Goal: Information Seeking & Learning: Learn about a topic

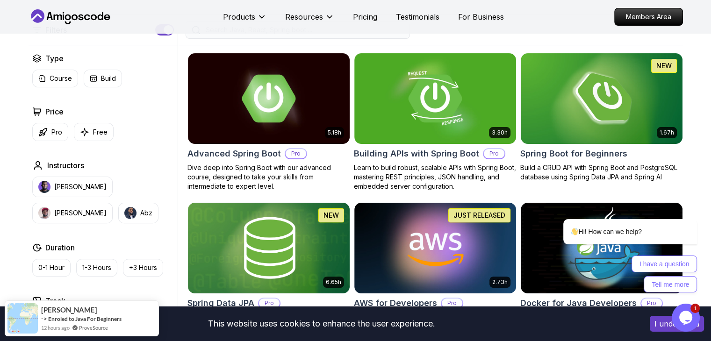
scroll to position [234, 0]
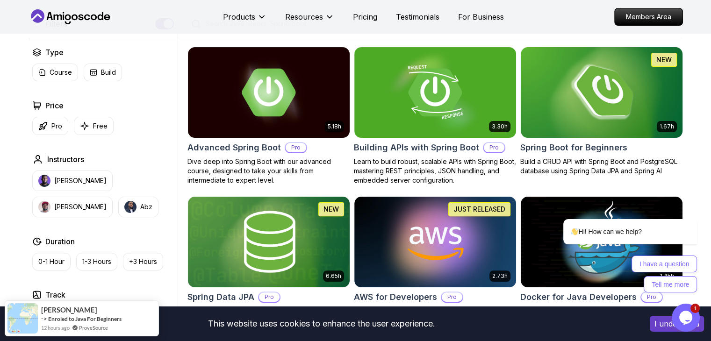
click at [584, 92] on img at bounding box center [601, 92] width 170 height 95
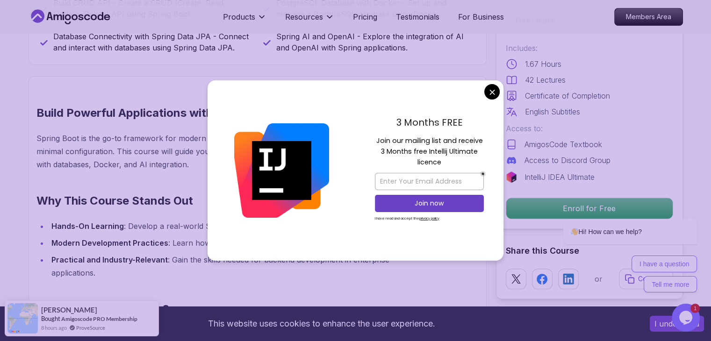
scroll to position [654, 0]
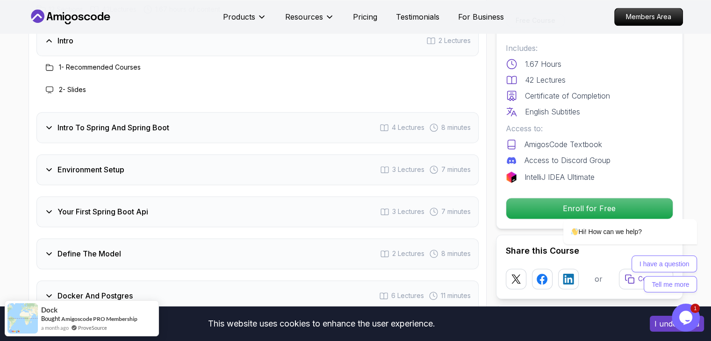
scroll to position [1215, 0]
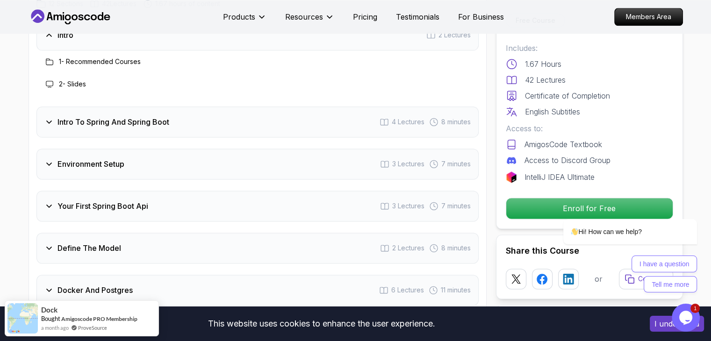
click at [336, 115] on div "Intro To Spring And Spring Boot 4 Lectures 8 minutes" at bounding box center [257, 122] width 442 height 31
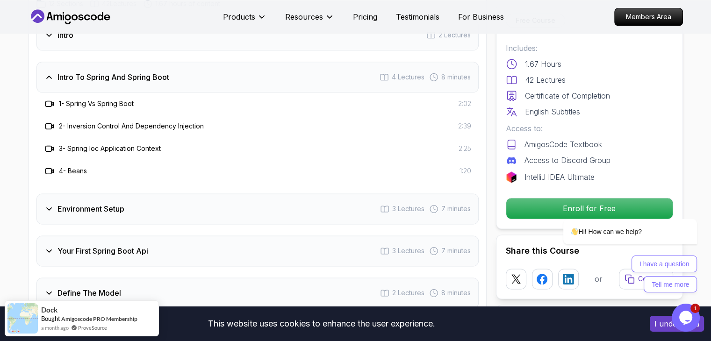
click at [241, 62] on div "Intro To Spring And Spring Boot 4 Lectures 8 minutes" at bounding box center [257, 77] width 442 height 31
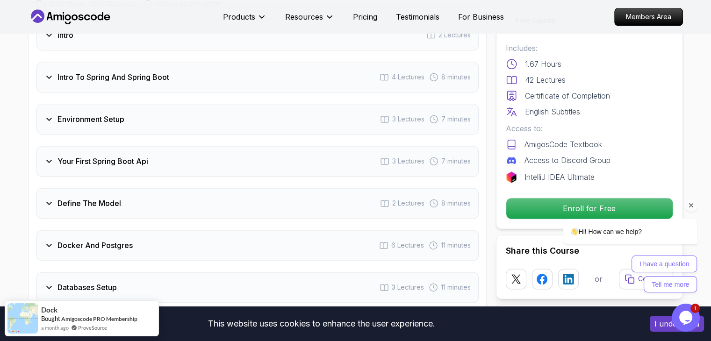
click at [580, 204] on div at bounding box center [618, 206] width 158 height 12
click at [693, 205] on icon "Chat attention grabber" at bounding box center [691, 205] width 8 height 8
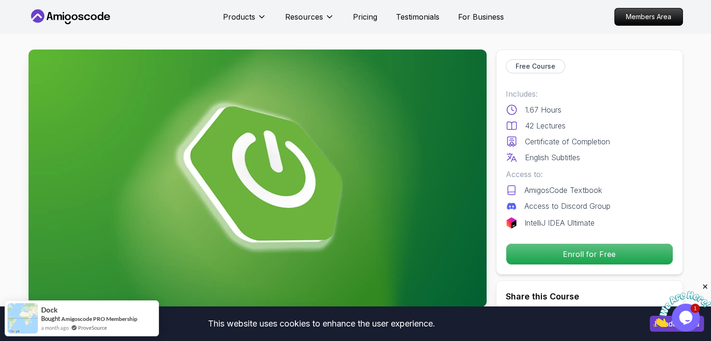
scroll to position [0, 0]
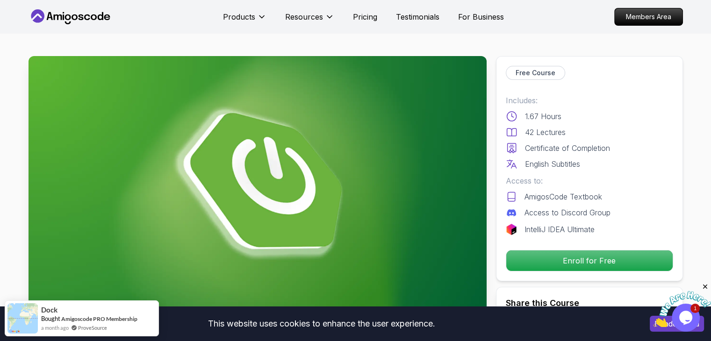
click at [681, 312] on img at bounding box center [682, 309] width 58 height 37
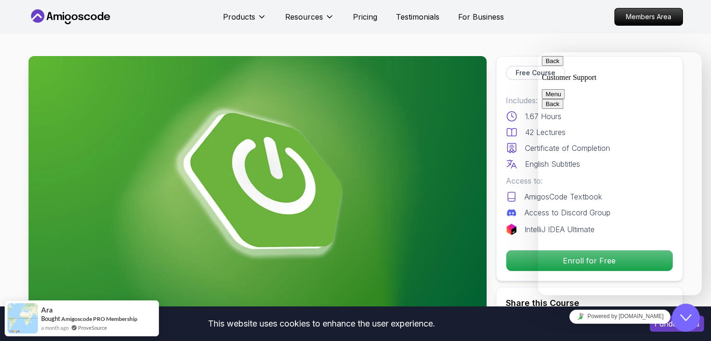
click at [694, 317] on div "Close Chat This icon closes the chat window." at bounding box center [686, 317] width 28 height 11
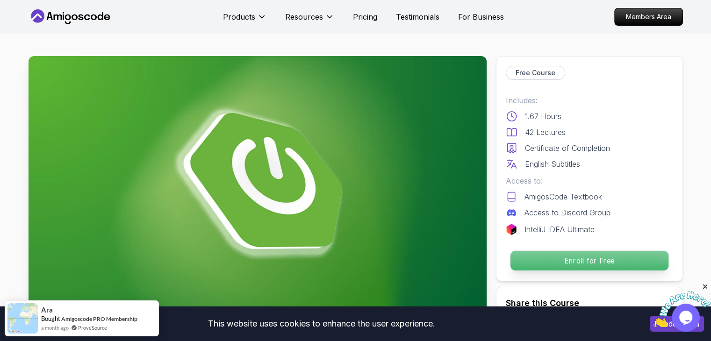
click at [604, 262] on p "Enroll for Free" at bounding box center [589, 261] width 158 height 20
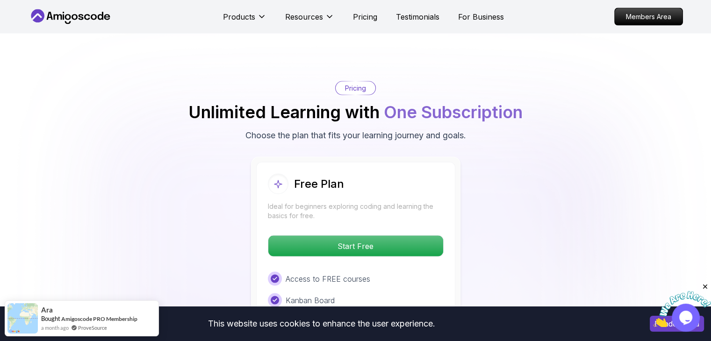
scroll to position [1787, 0]
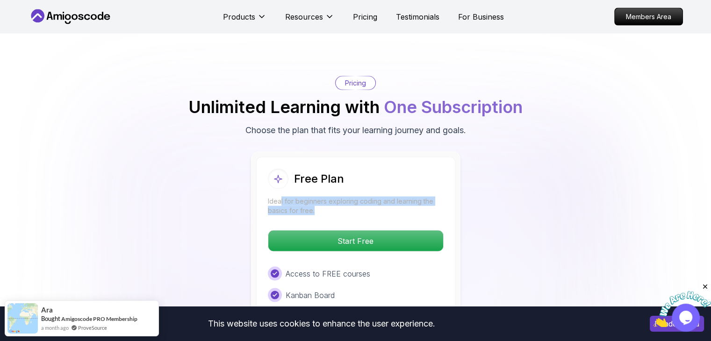
drag, startPoint x: 318, startPoint y: 190, endPoint x: 381, endPoint y: 191, distance: 63.6
click at [381, 197] on p "Ideal for beginners exploring coding and learning the basics for free." at bounding box center [356, 206] width 176 height 19
click at [415, 201] on div "Free Plan Ideal for beginners exploring coding and learning the basics for free…" at bounding box center [355, 278] width 199 height 243
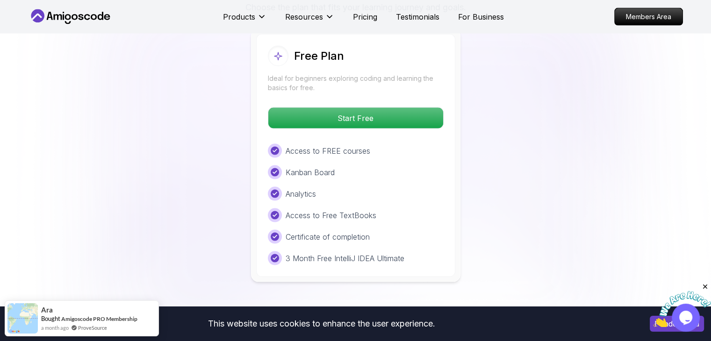
scroll to position [1928, 0]
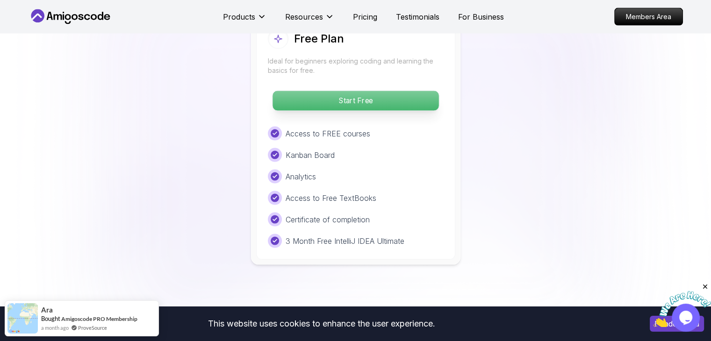
click at [357, 91] on p "Start Free" at bounding box center [355, 101] width 166 height 20
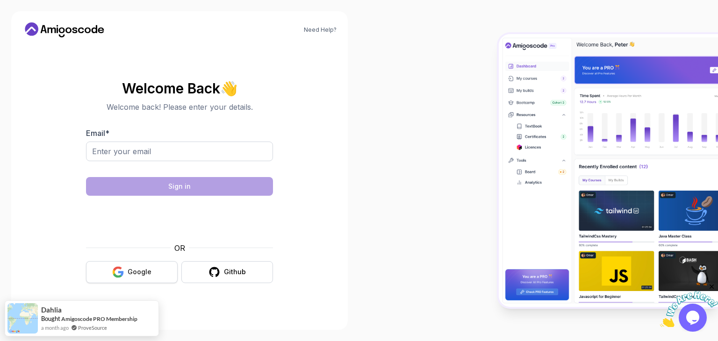
click at [138, 269] on div "Google" at bounding box center [140, 271] width 24 height 9
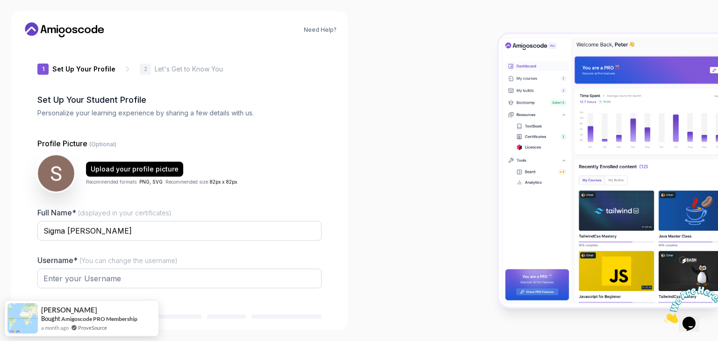
type input "zanyotter60372"
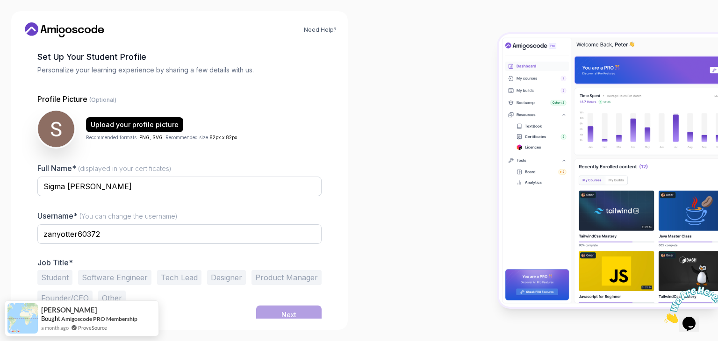
scroll to position [49, 0]
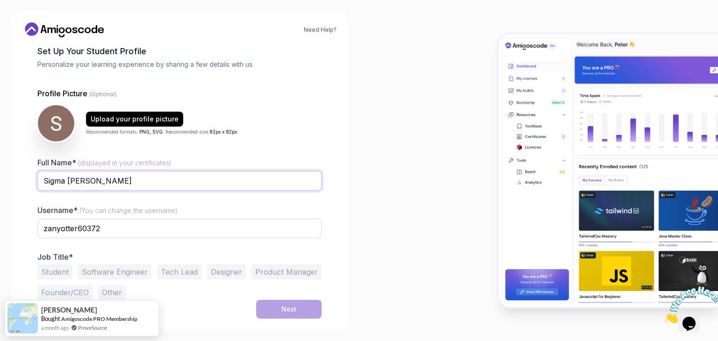
drag, startPoint x: 102, startPoint y: 180, endPoint x: 67, endPoint y: 178, distance: 34.7
click at [67, 178] on input "Sigma Derden" at bounding box center [179, 181] width 284 height 20
type input "Sigma"
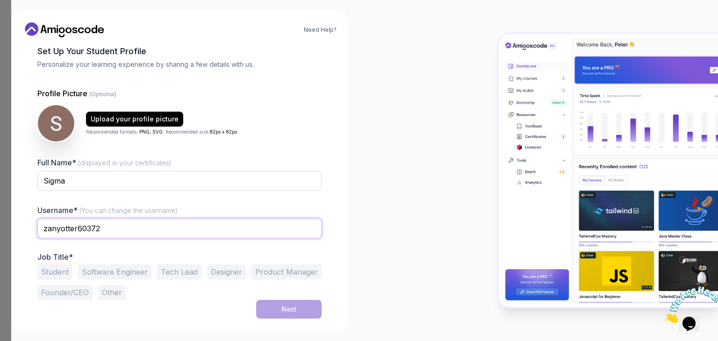
drag, startPoint x: 116, startPoint y: 233, endPoint x: 0, endPoint y: 223, distance: 116.8
click at [0, 223] on body "Need Help? 1 Set Up Your Profile 1 Set Up Your Profile 2 Let's Get to Know You …" at bounding box center [359, 170] width 718 height 341
type input "ішпьф"
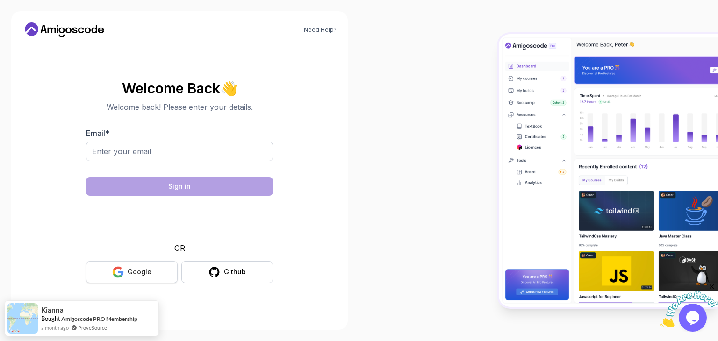
click at [159, 268] on button "Google" at bounding box center [132, 272] width 92 height 22
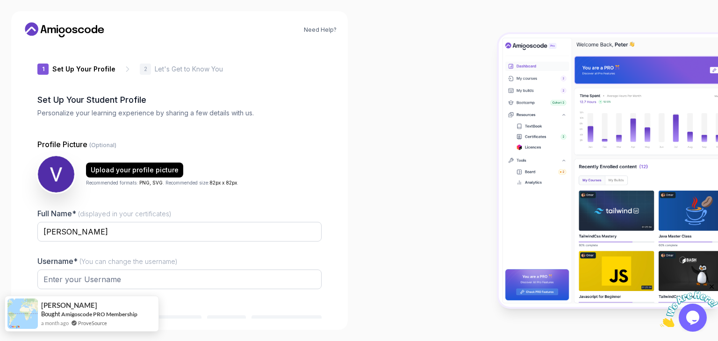
type input "boldsquirrel12980"
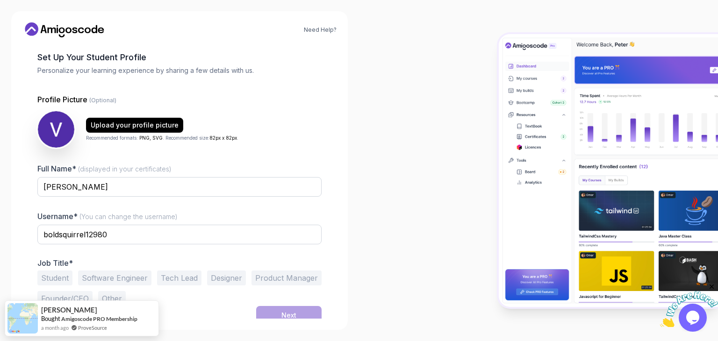
scroll to position [49, 0]
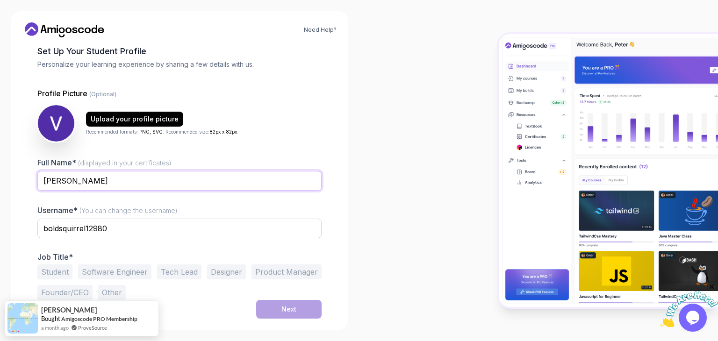
drag, startPoint x: 131, startPoint y: 183, endPoint x: 79, endPoint y: 178, distance: 52.1
click at [79, 178] on input "Vladyslav Rusavskyi" at bounding box center [179, 181] width 284 height 20
type input "Vladyslav"
drag, startPoint x: 87, startPoint y: 222, endPoint x: 10, endPoint y: 215, distance: 77.4
click at [6, 217] on div "Need Help? 1 Set Up Your Profile 1 Set Up Your Profile 2 Let's Get to Know You …" at bounding box center [179, 170] width 359 height 341
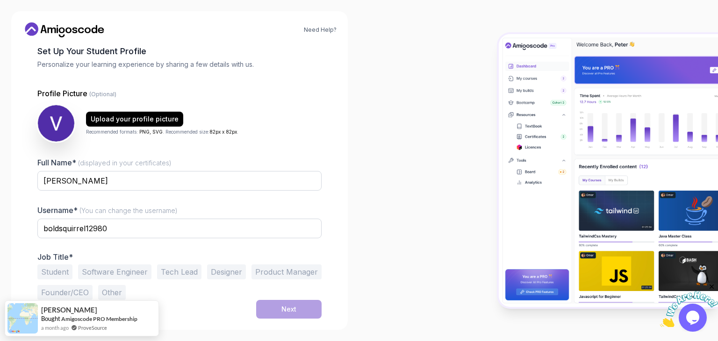
click at [56, 272] on button "Student" at bounding box center [54, 272] width 35 height 15
click at [106, 269] on button "Software Engineer" at bounding box center [114, 272] width 73 height 15
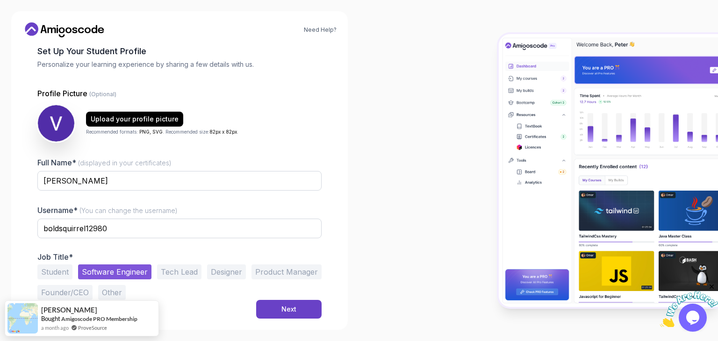
click at [49, 273] on button "Student" at bounding box center [54, 272] width 35 height 15
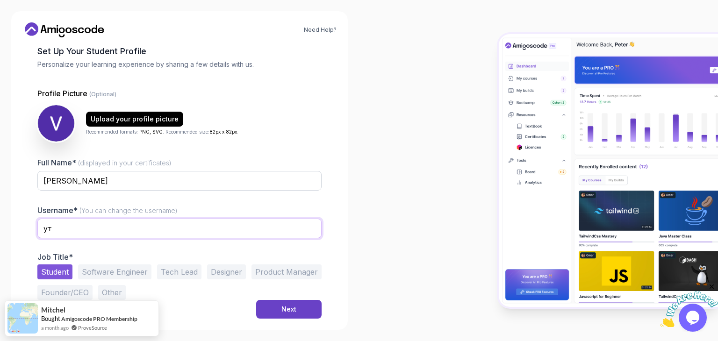
type input "у"
type input "endiUN"
click at [303, 307] on button "Next" at bounding box center [288, 309] width 65 height 19
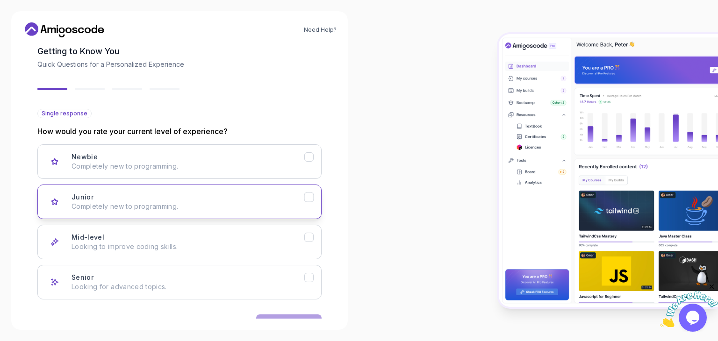
click at [279, 199] on div "Junior Completely new to programming." at bounding box center [188, 202] width 233 height 19
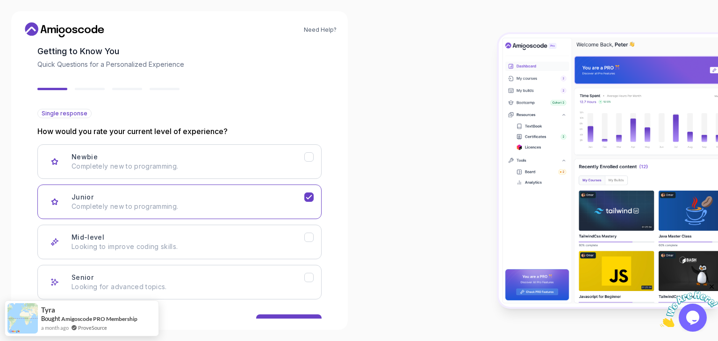
scroll to position [77, 0]
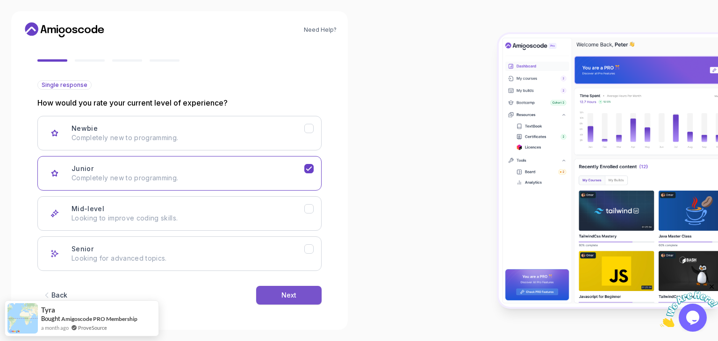
click at [303, 296] on button "Next" at bounding box center [288, 295] width 65 height 19
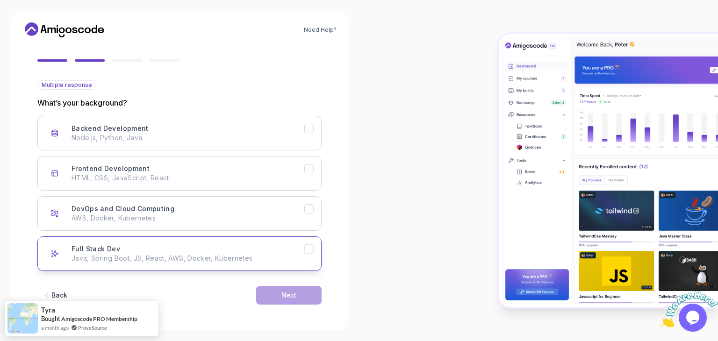
click at [302, 254] on p "Java, Spring Boot, JS, React, AWS, Docker, Kubernetes" at bounding box center [188, 258] width 233 height 9
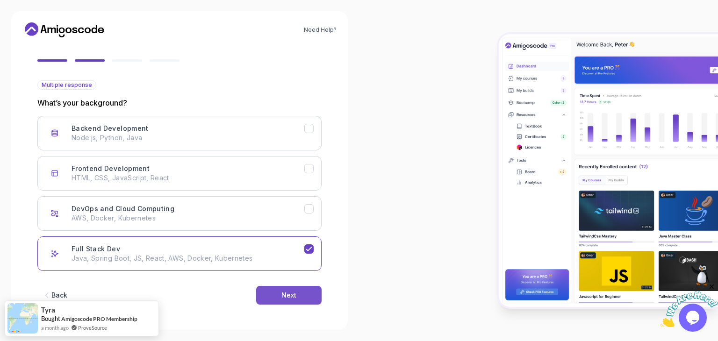
click at [288, 295] on div "Next" at bounding box center [288, 295] width 15 height 9
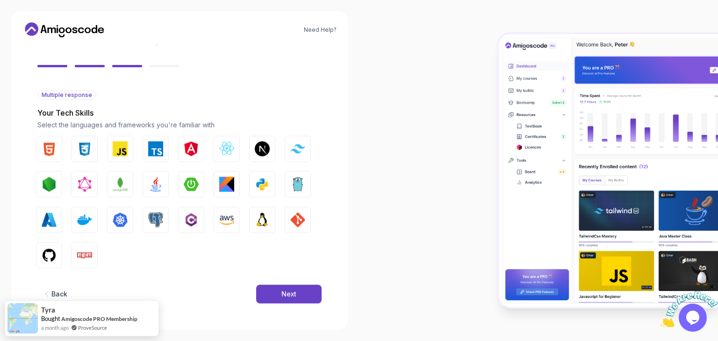
scroll to position [67, 0]
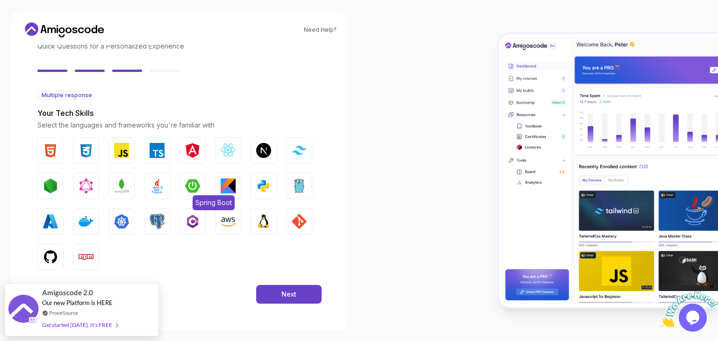
click at [194, 188] on img "button" at bounding box center [192, 186] width 15 height 15
click at [50, 259] on img "button" at bounding box center [50, 257] width 15 height 15
click at [298, 297] on button "Next" at bounding box center [288, 294] width 65 height 19
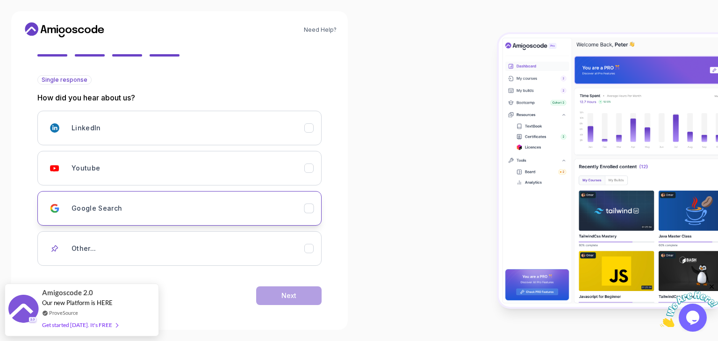
scroll to position [83, 0]
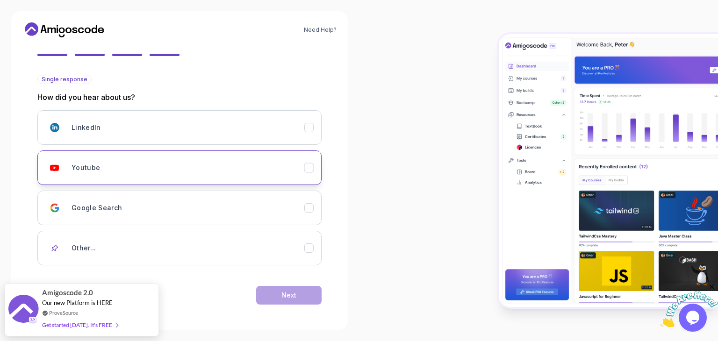
click at [301, 168] on div "Youtube" at bounding box center [188, 167] width 233 height 19
click at [301, 296] on button "Next" at bounding box center [288, 295] width 65 height 19
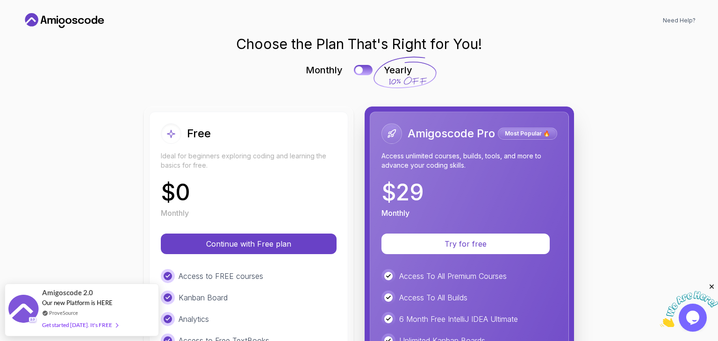
scroll to position [7, 0]
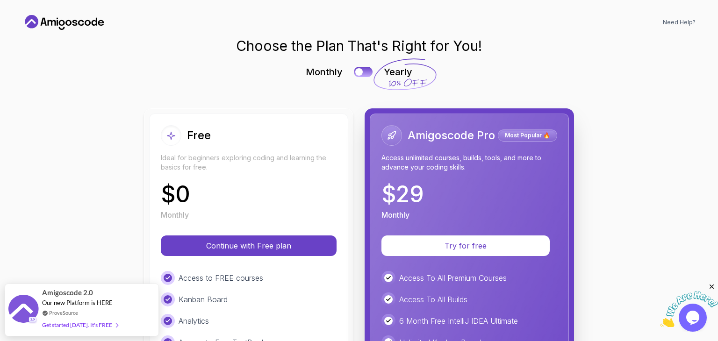
click at [297, 257] on div "Free Ideal for beginners exploring coding and learning the basics for free. $ 0…" at bounding box center [248, 334] width 199 height 441
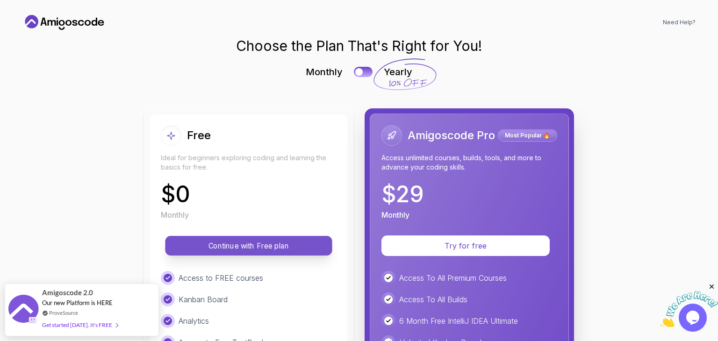
click at [294, 249] on p "Continue with Free plan" at bounding box center [249, 246] width 146 height 11
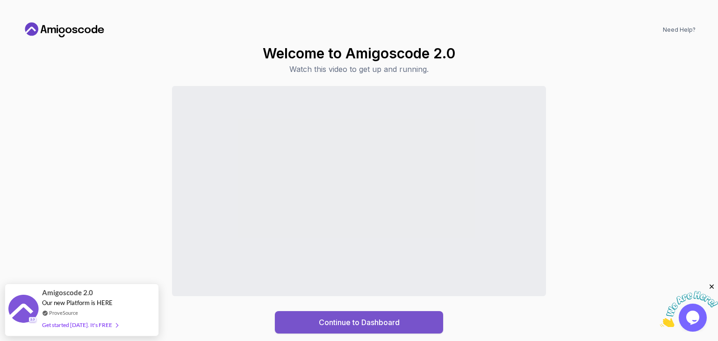
click at [360, 314] on button "Continue to Dashboard" at bounding box center [359, 322] width 168 height 22
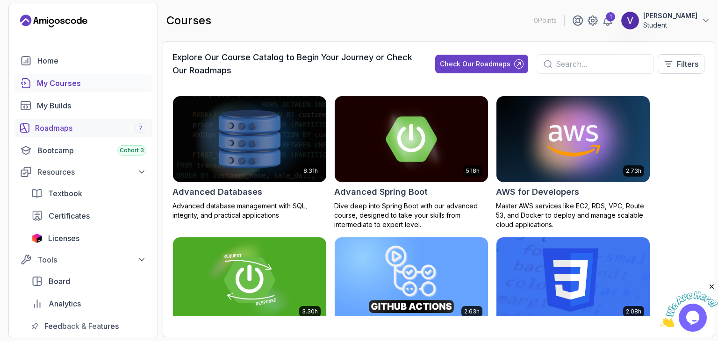
click at [58, 133] on div "Roadmaps 7" at bounding box center [90, 127] width 111 height 11
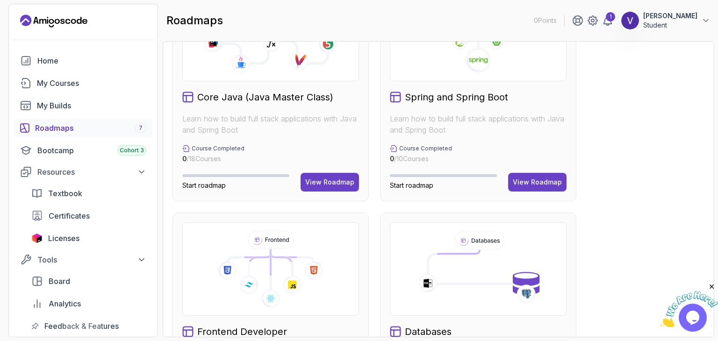
scroll to position [234, 0]
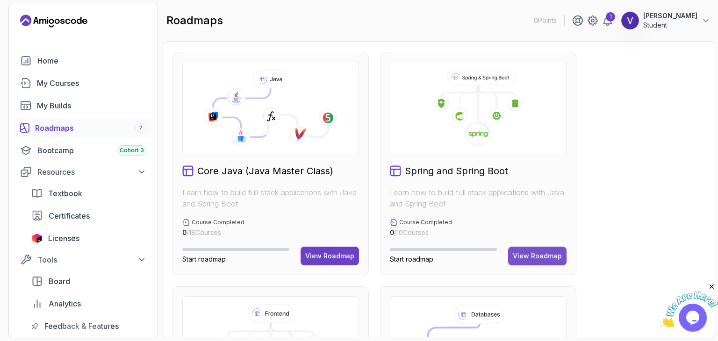
click at [537, 258] on div "View Roadmap" at bounding box center [537, 255] width 49 height 9
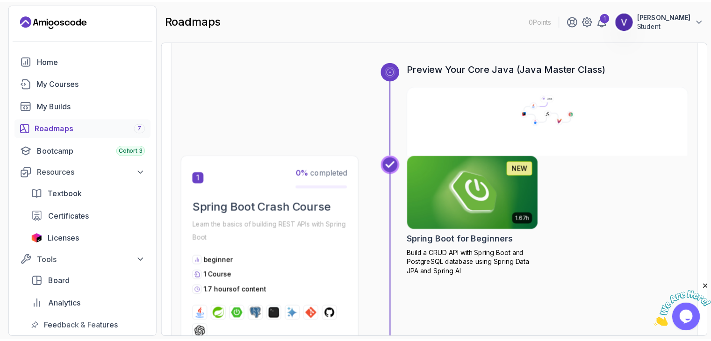
scroll to position [103, 0]
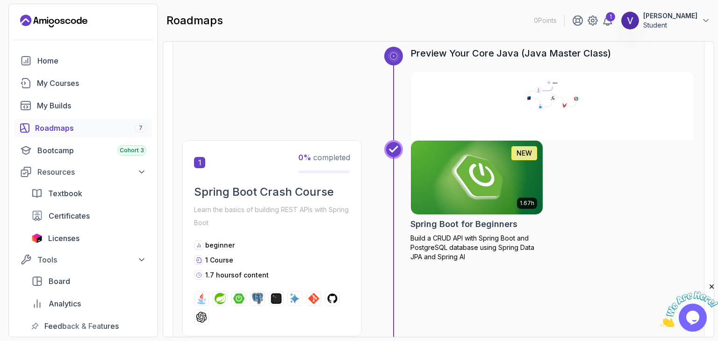
click at [466, 189] on img at bounding box center [477, 178] width 138 height 78
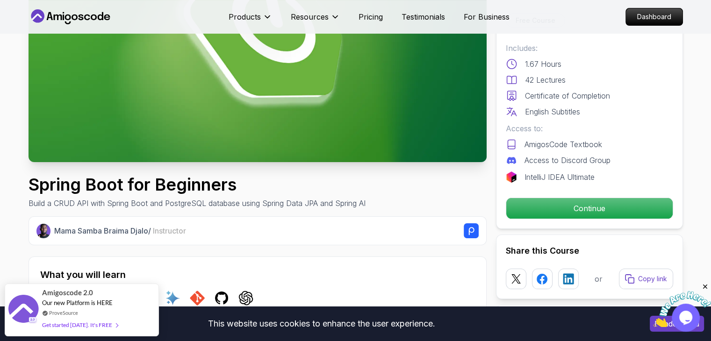
scroll to position [234, 0]
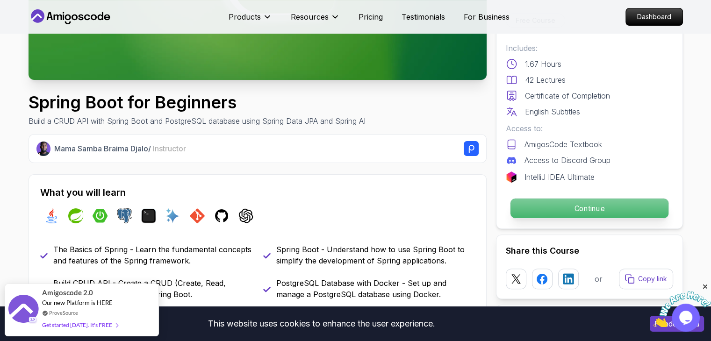
click at [595, 208] on p "Continue" at bounding box center [589, 209] width 158 height 20
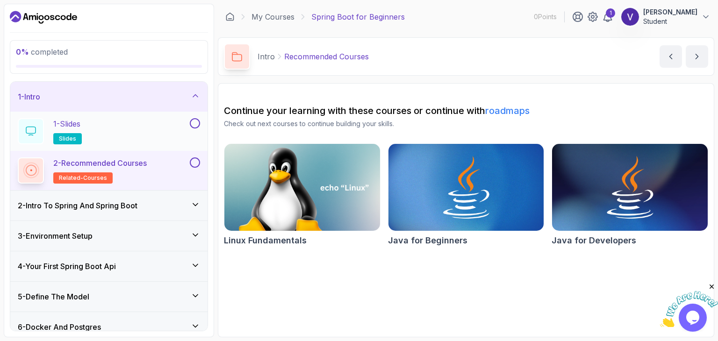
click at [124, 136] on div "1 - Slides slides" at bounding box center [103, 131] width 170 height 26
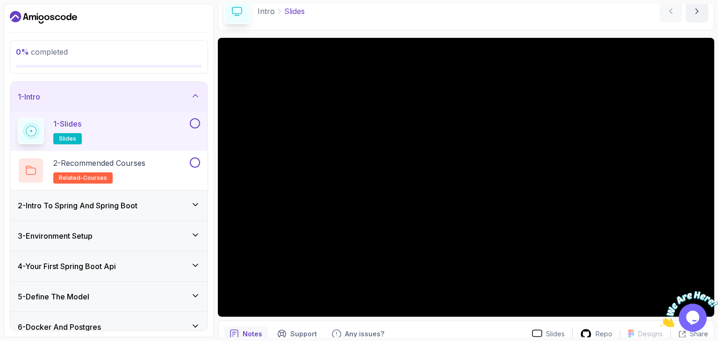
scroll to position [43, 0]
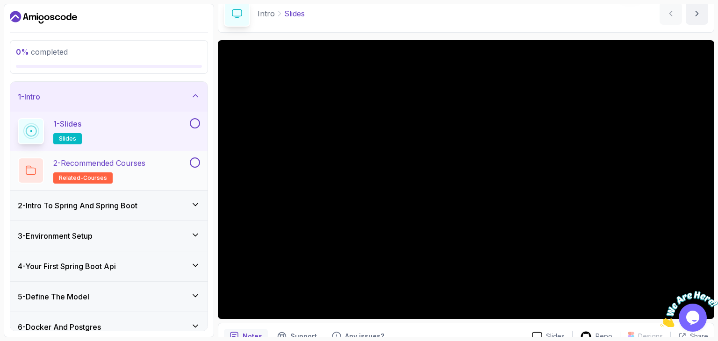
click at [155, 168] on div "2 - Recommended Courses related-courses" at bounding box center [103, 171] width 170 height 26
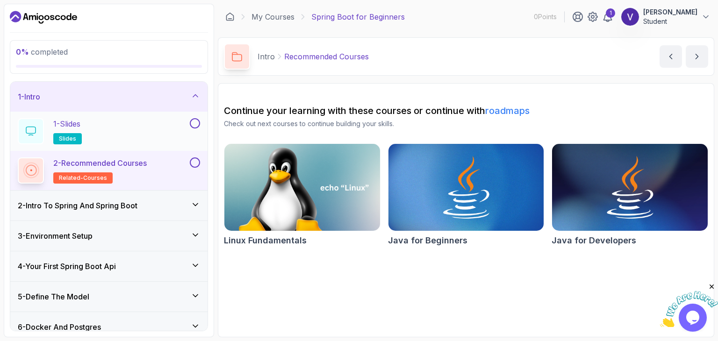
click at [135, 142] on div "1 - Slides slides" at bounding box center [103, 131] width 170 height 26
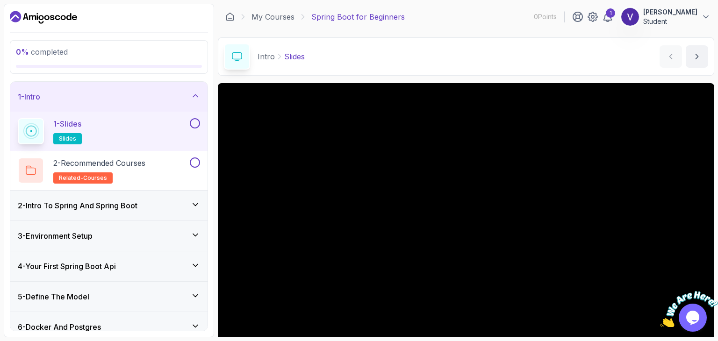
click at [150, 214] on div "2 - Intro To Spring And Spring Boot" at bounding box center [108, 206] width 197 height 30
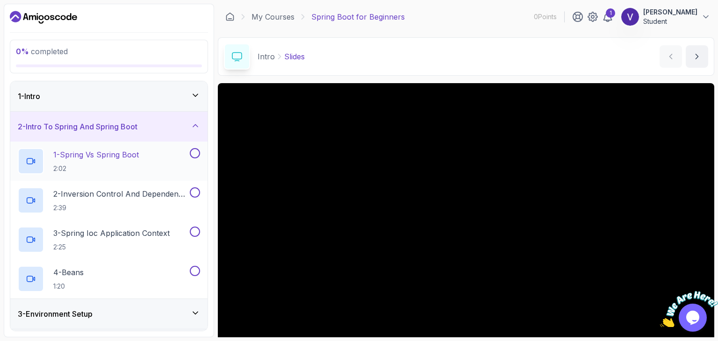
click at [115, 171] on p "2:02" at bounding box center [96, 168] width 86 height 9
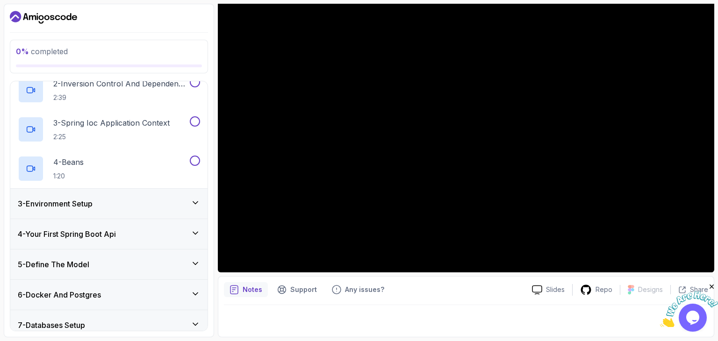
scroll to position [140, 0]
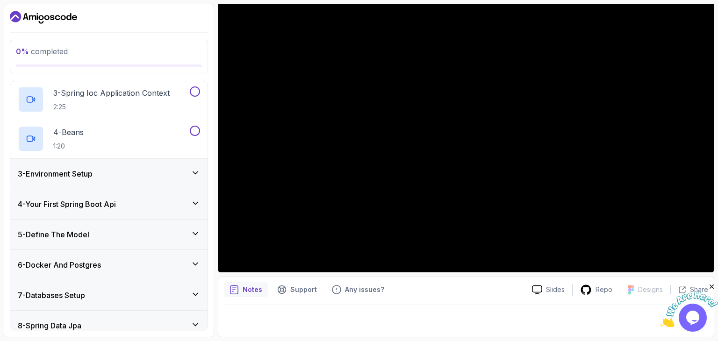
click at [170, 175] on div "3 - Environment Setup" at bounding box center [109, 173] width 182 height 11
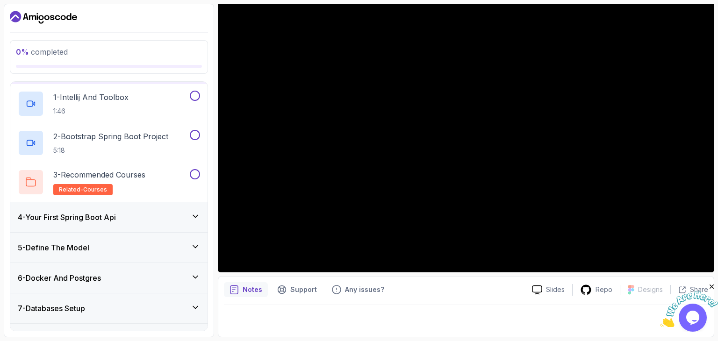
scroll to position [91, 0]
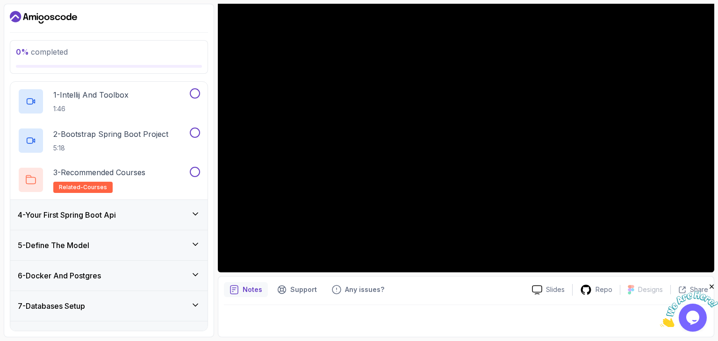
click at [190, 215] on div "4 - Your First Spring Boot Api" at bounding box center [109, 214] width 182 height 11
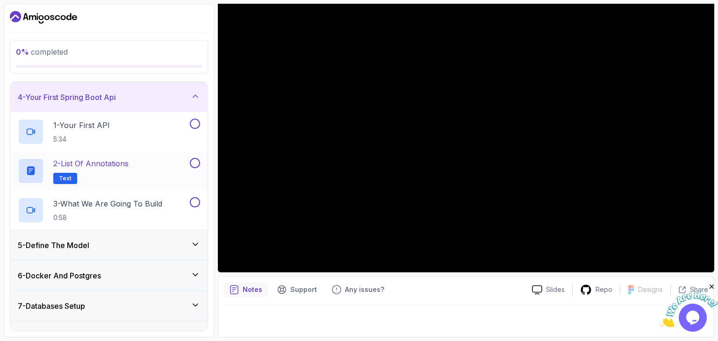
click at [125, 169] on h2 "2 - List of Annotations Text" at bounding box center [90, 171] width 75 height 26
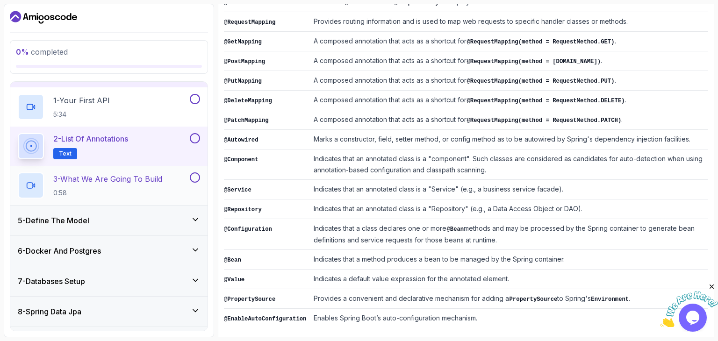
scroll to position [184, 0]
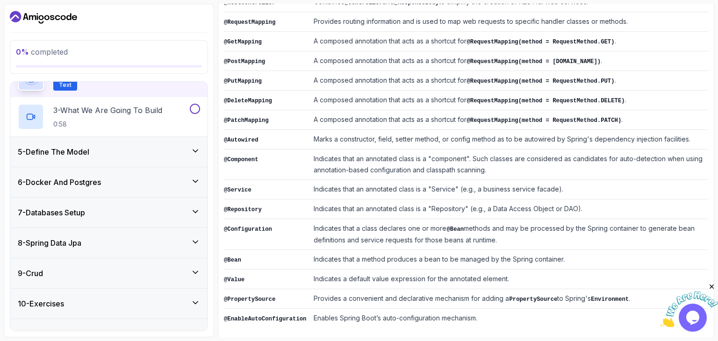
click at [114, 157] on div "5 - Define The Model" at bounding box center [108, 152] width 197 height 30
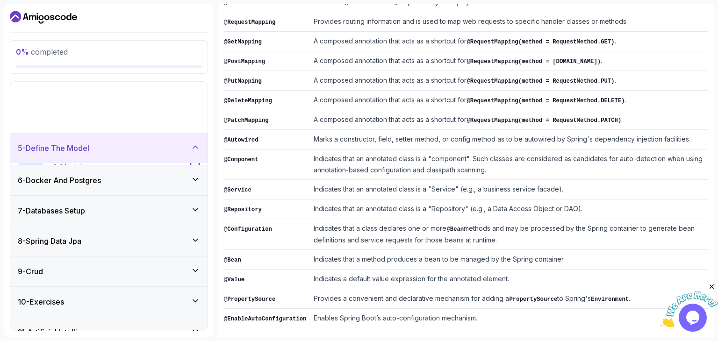
scroll to position [113, 0]
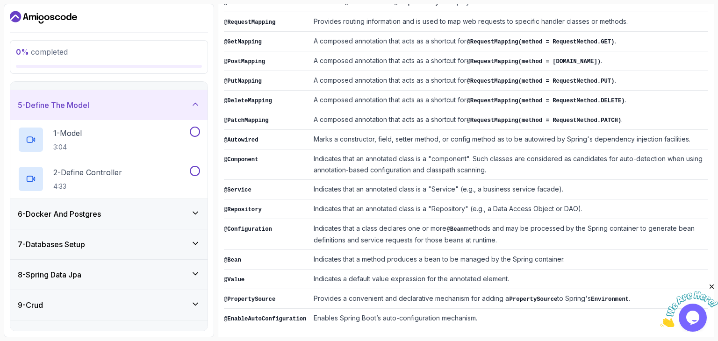
click at [146, 111] on div "5 - Define The Model" at bounding box center [108, 105] width 197 height 30
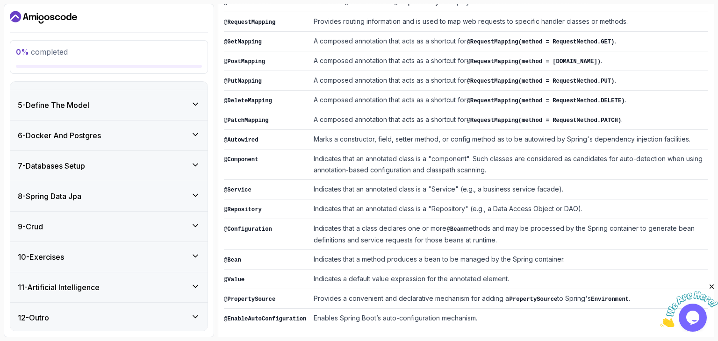
click at [160, 285] on div "11 - Artificial Intelligence" at bounding box center [109, 287] width 182 height 11
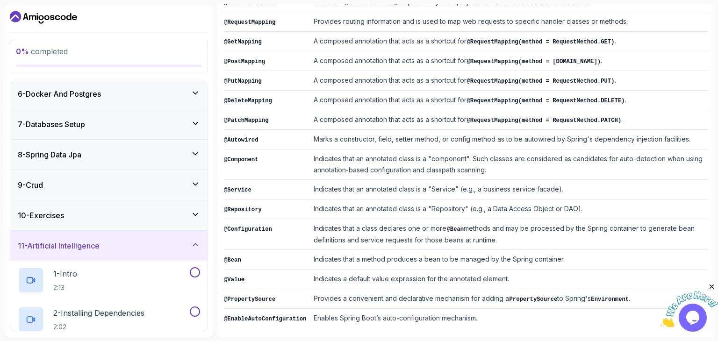
click at [156, 244] on div "11 - Artificial Intelligence" at bounding box center [109, 245] width 182 height 11
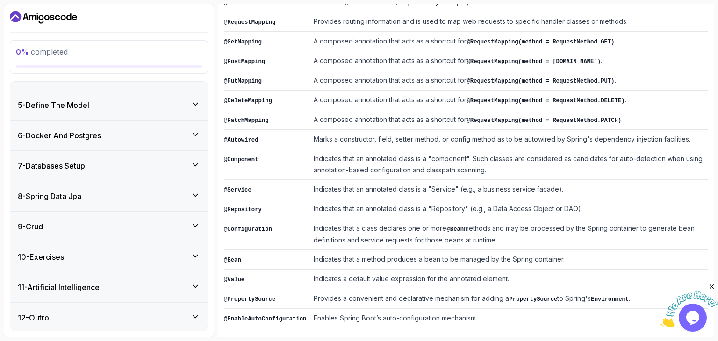
click at [148, 316] on div "12 - Outro" at bounding box center [109, 317] width 182 height 11
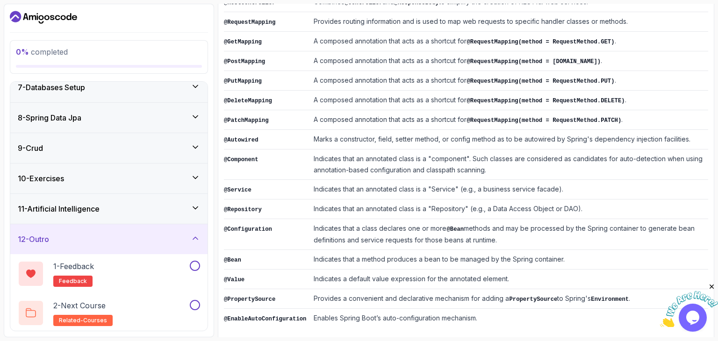
click at [148, 234] on div "12 - Outro" at bounding box center [109, 239] width 182 height 11
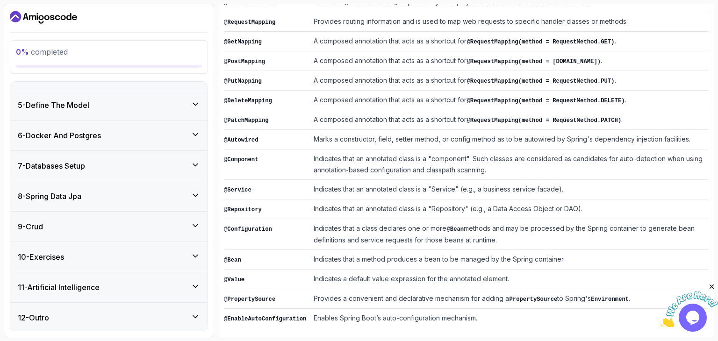
click at [102, 201] on div "8 - Spring Data Jpa" at bounding box center [108, 196] width 197 height 30
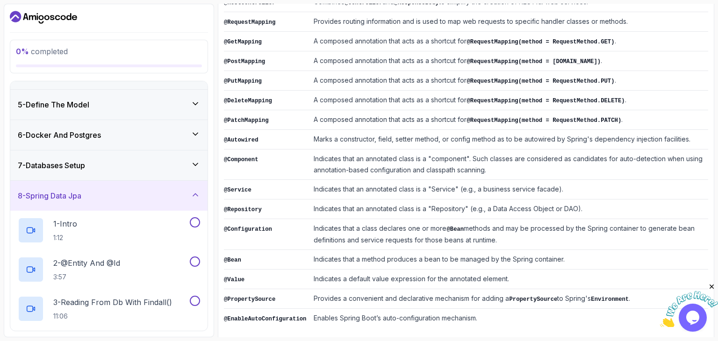
click at [105, 201] on div "8 - Spring Data Jpa" at bounding box center [108, 196] width 197 height 30
